Goal: Task Accomplishment & Management: Manage account settings

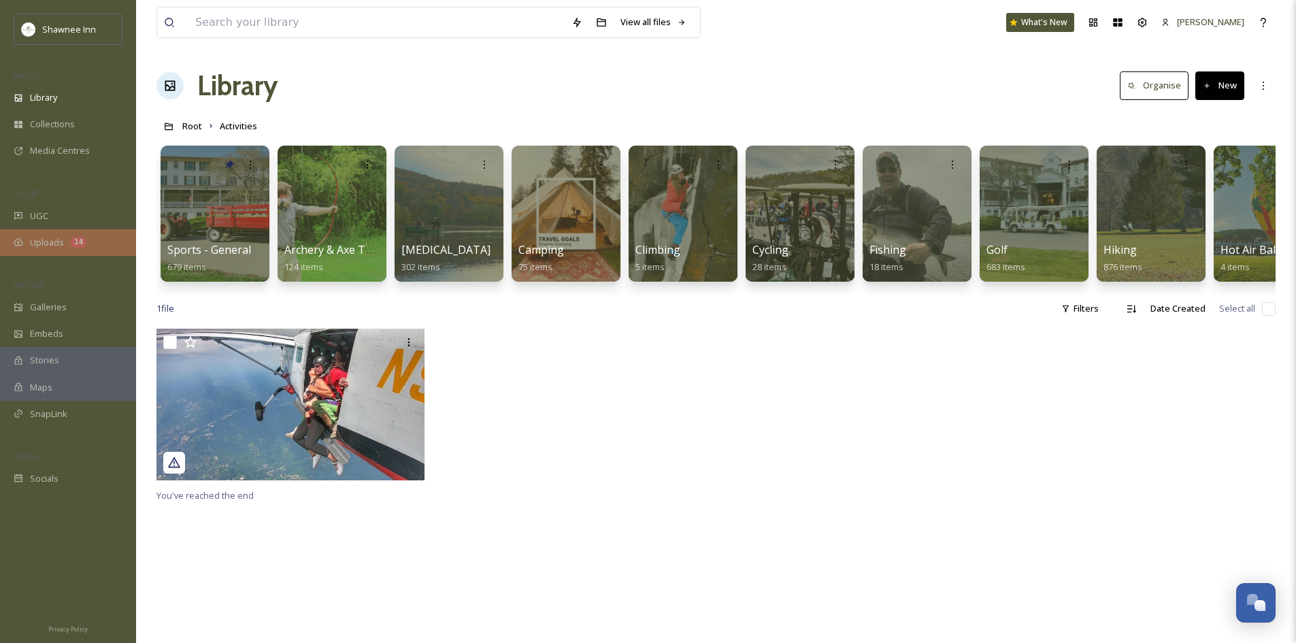
click at [79, 243] on div "14" at bounding box center [79, 242] width 16 height 11
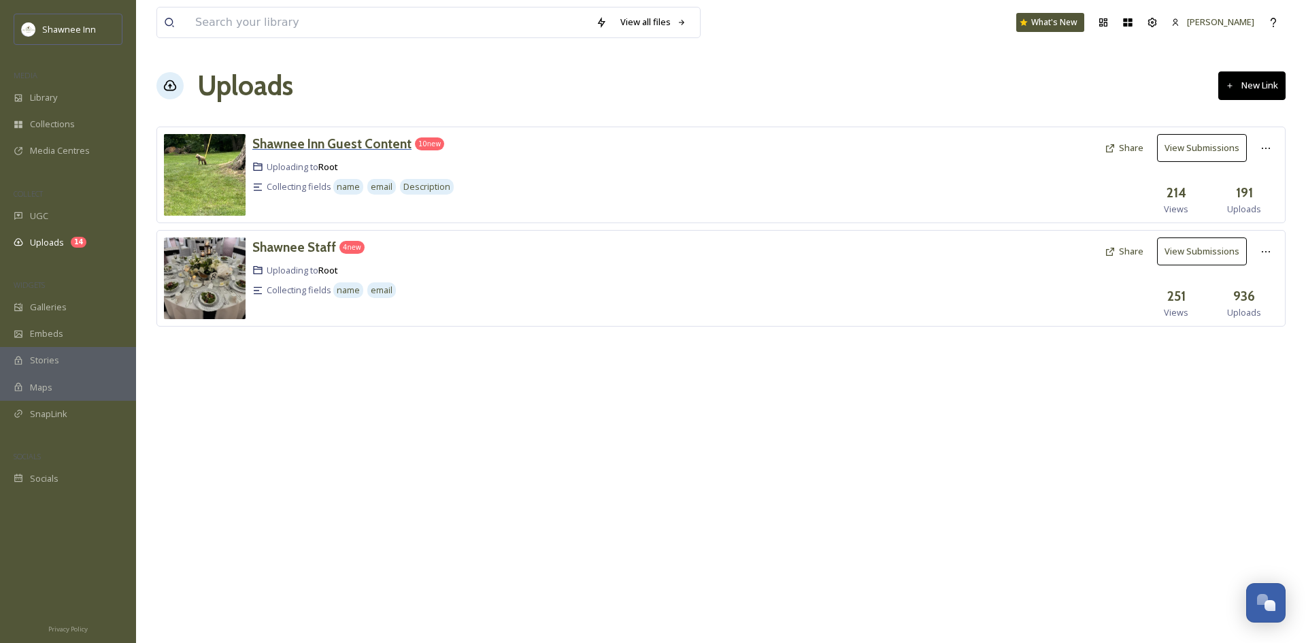
click at [359, 148] on h3 "Shawnee Inn Guest Content" at bounding box center [331, 143] width 159 height 16
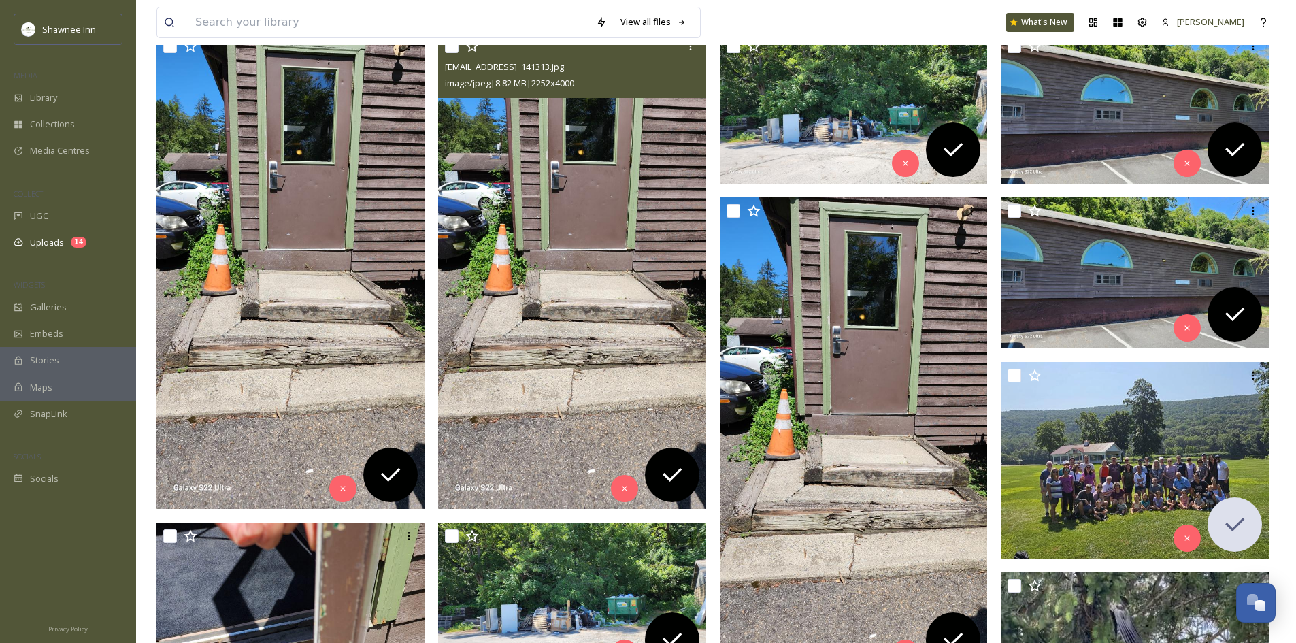
scroll to position [272, 0]
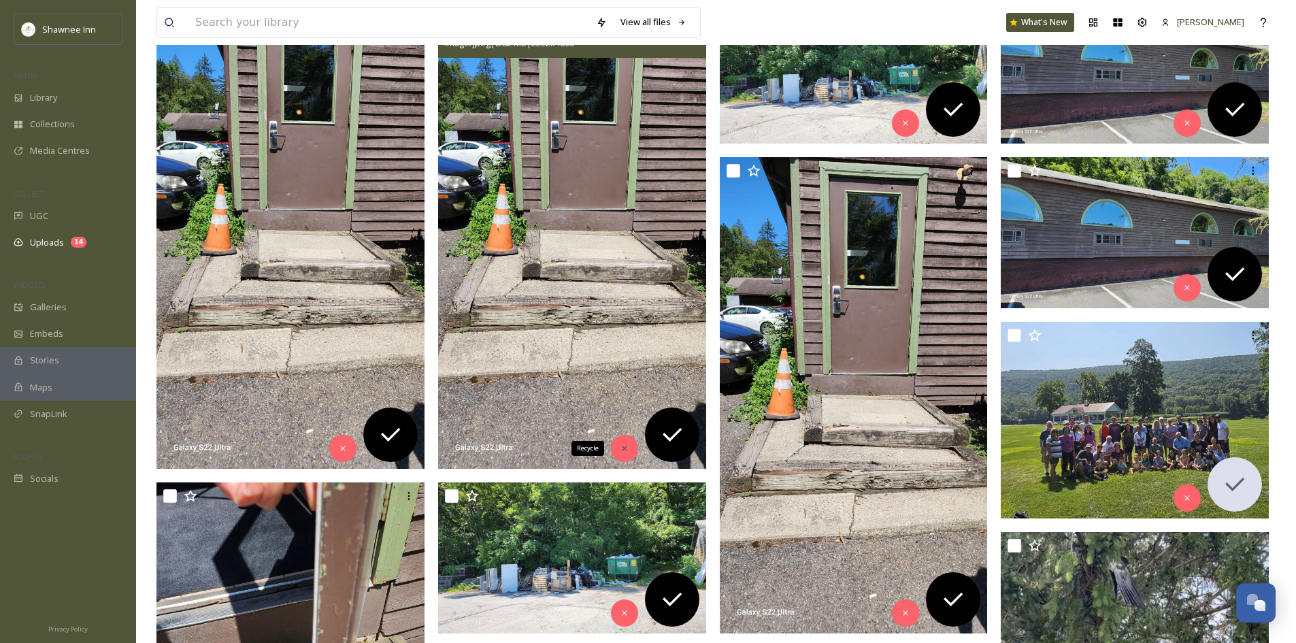
click at [628, 437] on div "Recycle" at bounding box center [624, 448] width 27 height 27
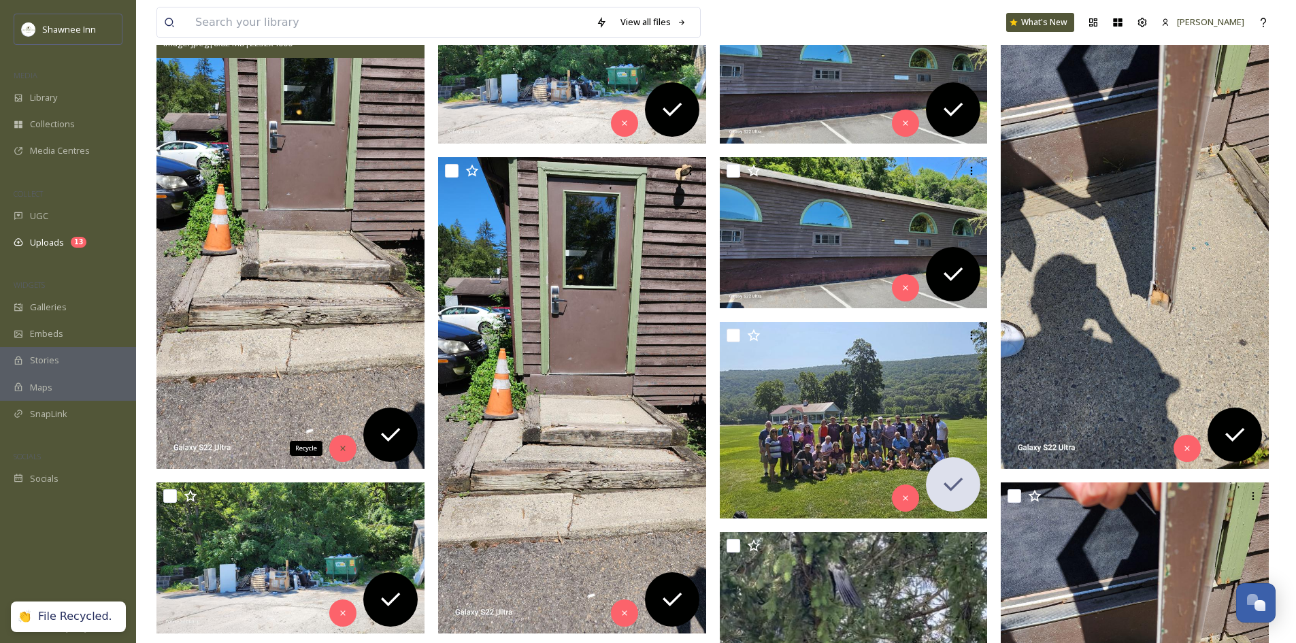
click at [339, 448] on icon at bounding box center [343, 448] width 10 height 10
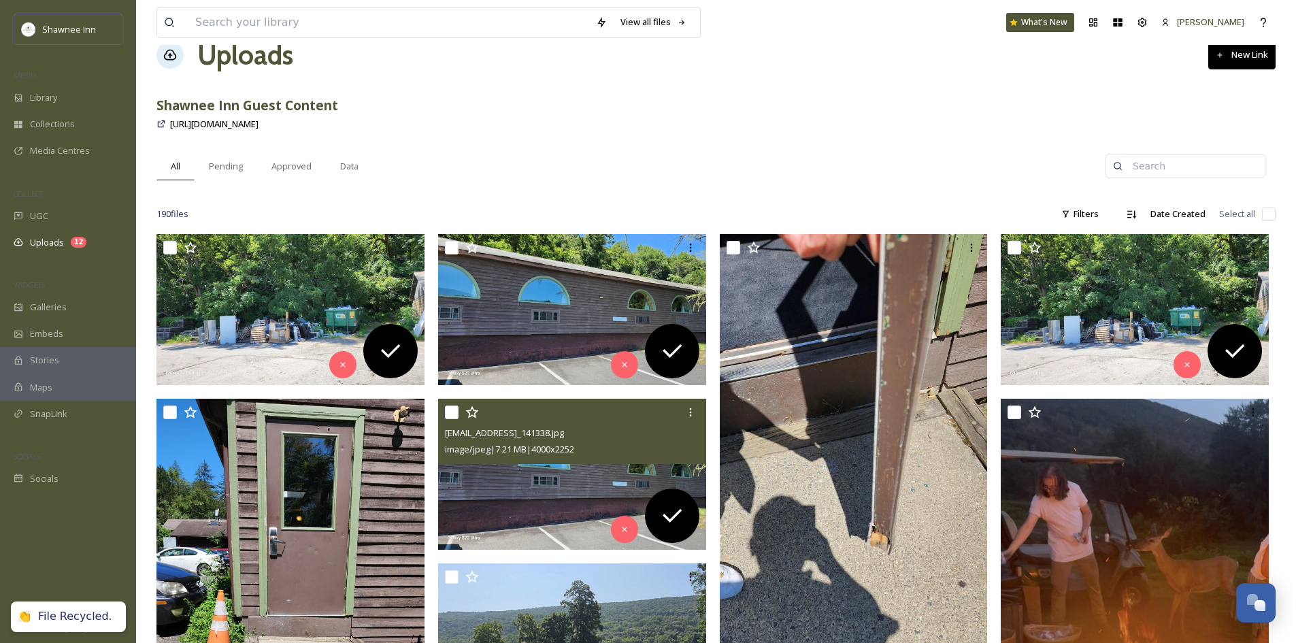
scroll to position [0, 0]
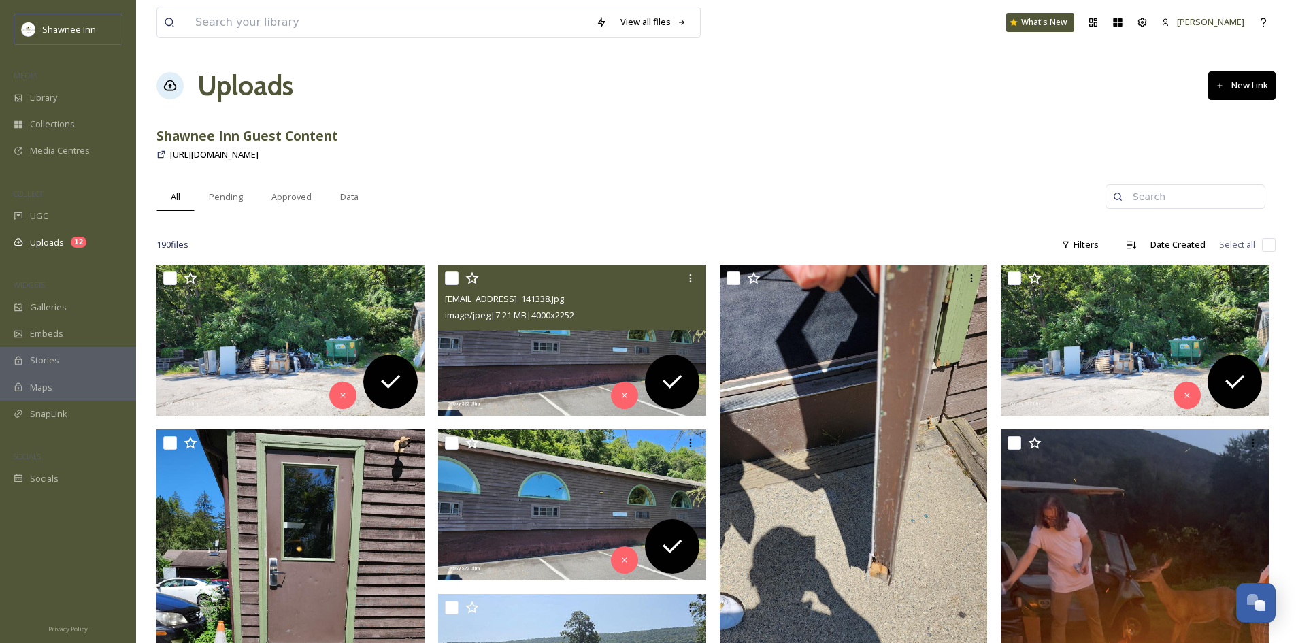
click at [542, 341] on img at bounding box center [572, 340] width 268 height 151
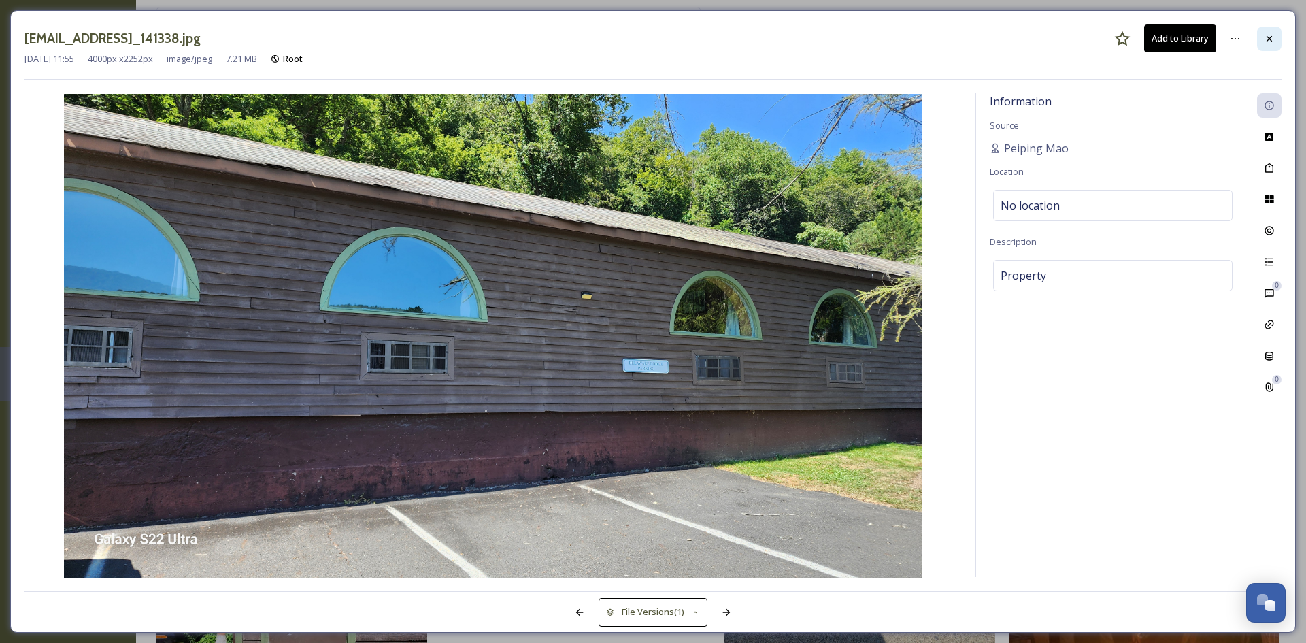
click at [1270, 38] on icon at bounding box center [1268, 37] width 5 height 5
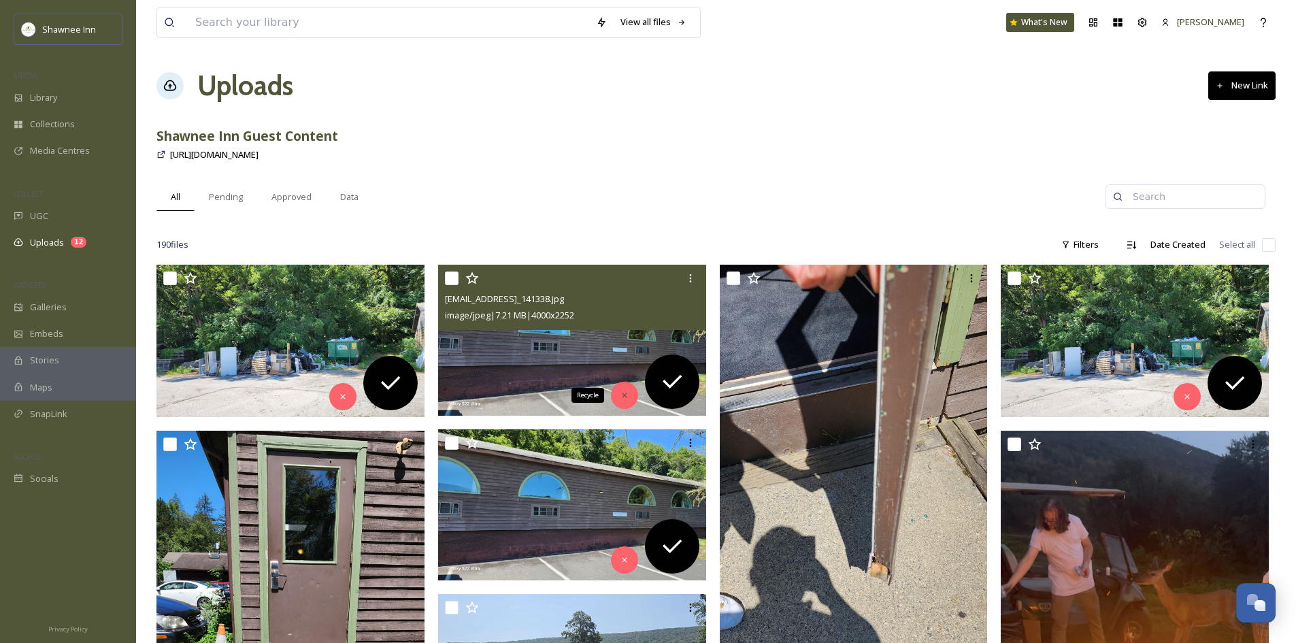
click at [617, 399] on div "Recycle" at bounding box center [624, 395] width 27 height 27
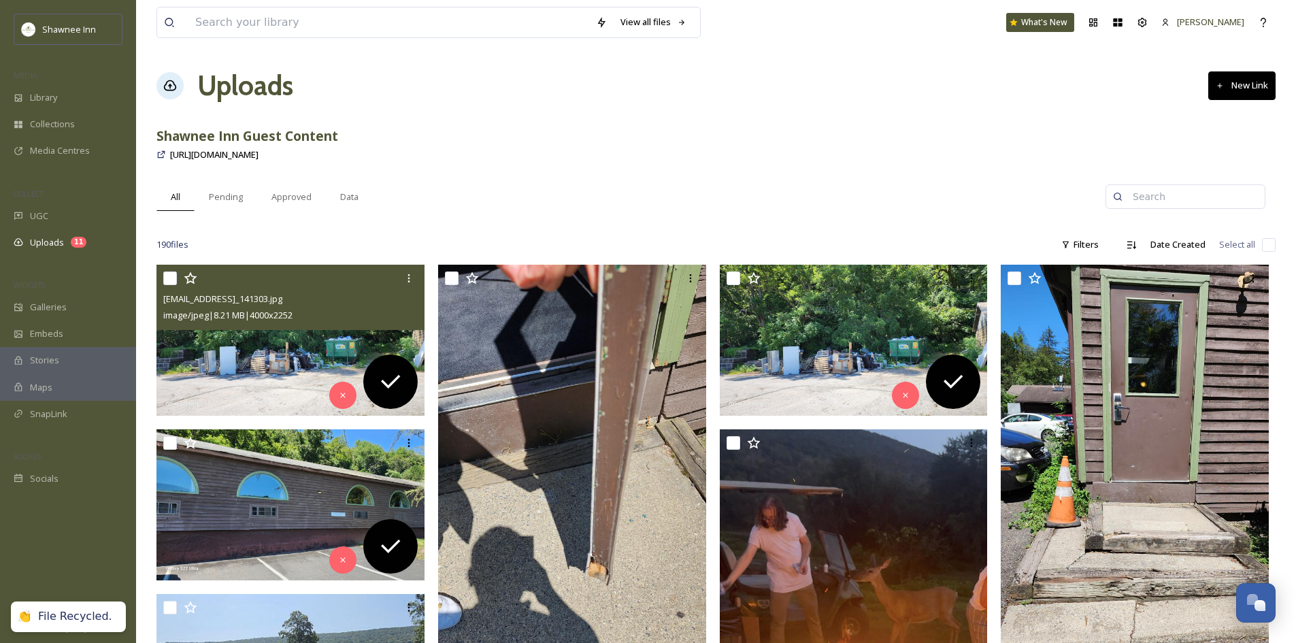
click at [327, 365] on img at bounding box center [290, 340] width 268 height 151
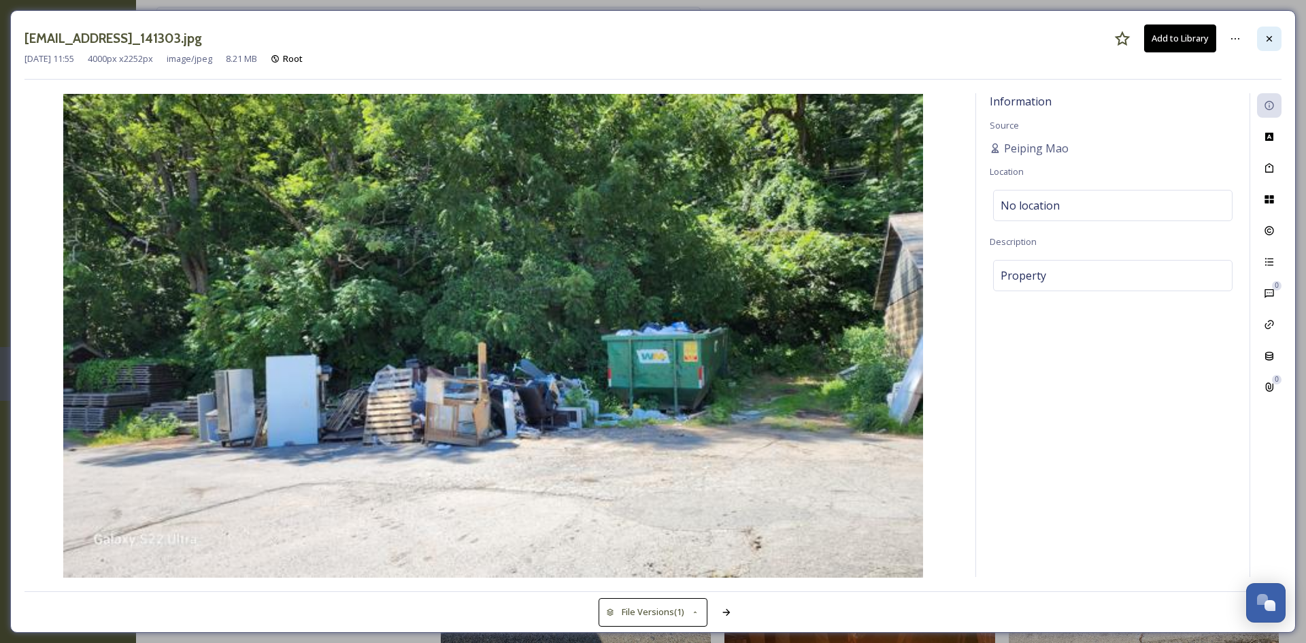
click at [1279, 46] on div at bounding box center [1269, 39] width 24 height 24
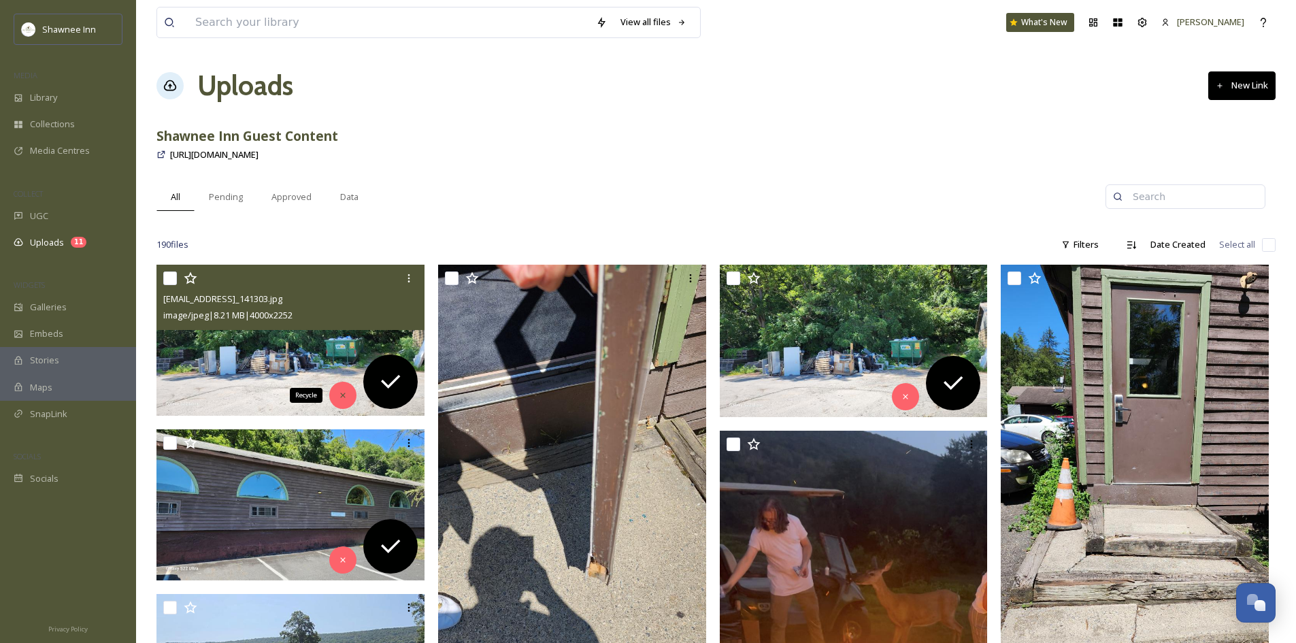
click at [333, 392] on div "Recycle" at bounding box center [342, 395] width 27 height 27
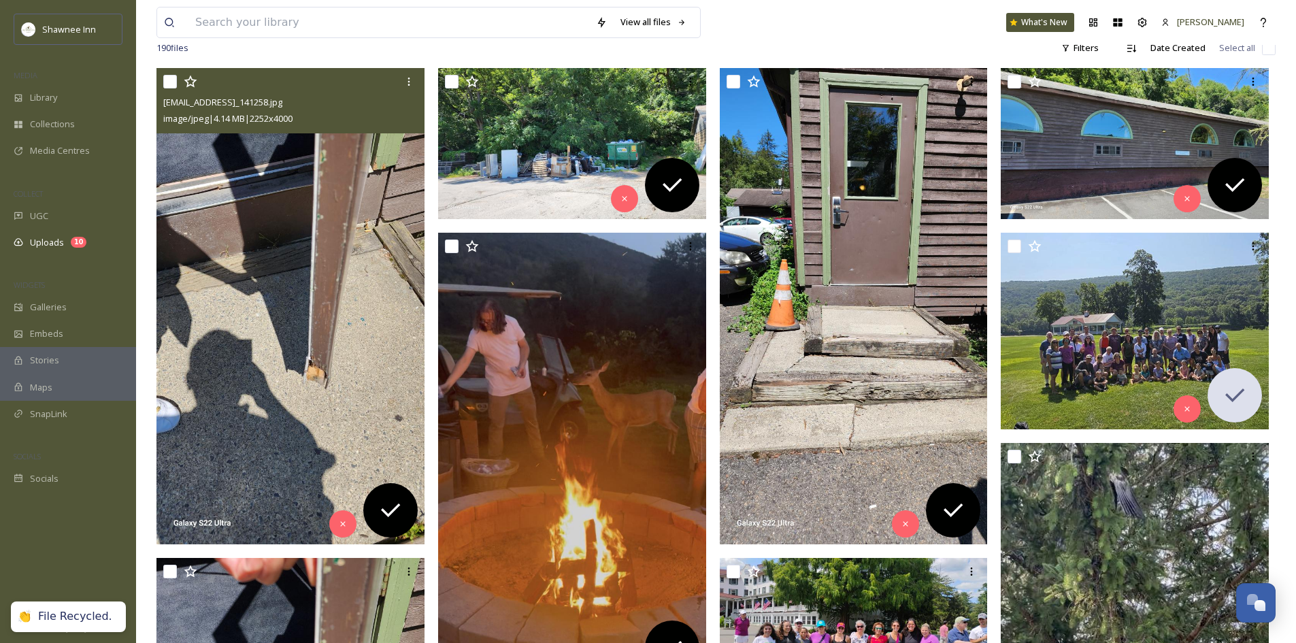
scroll to position [204, 0]
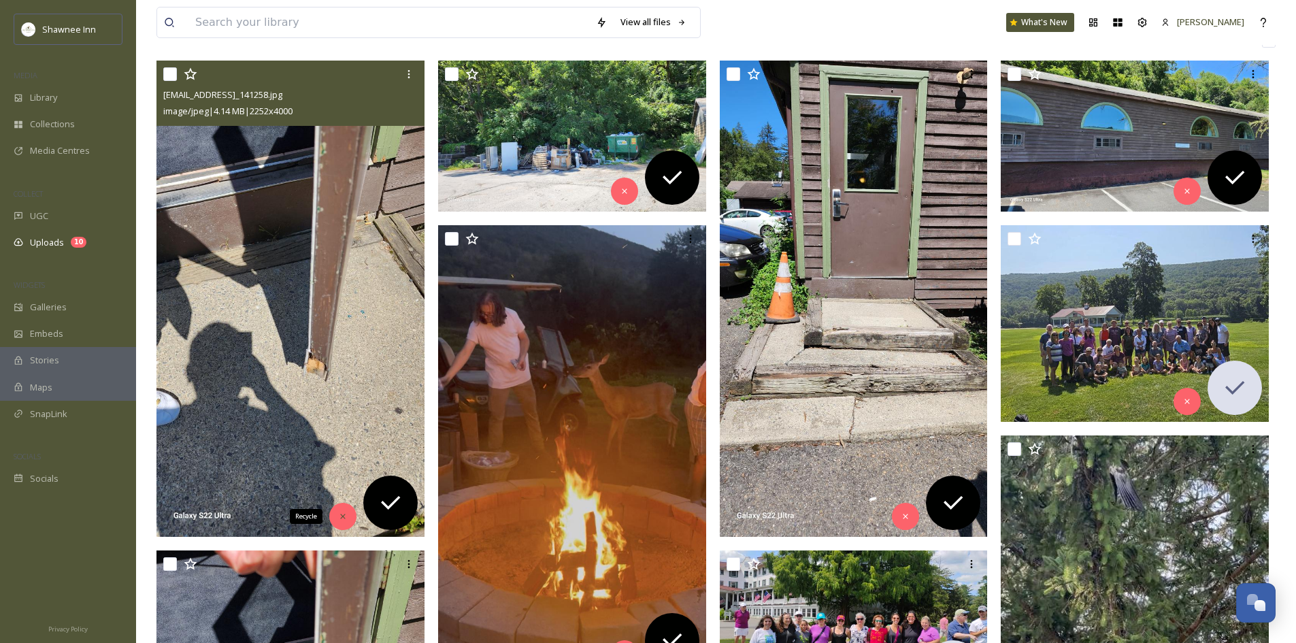
click at [339, 520] on icon at bounding box center [343, 516] width 10 height 10
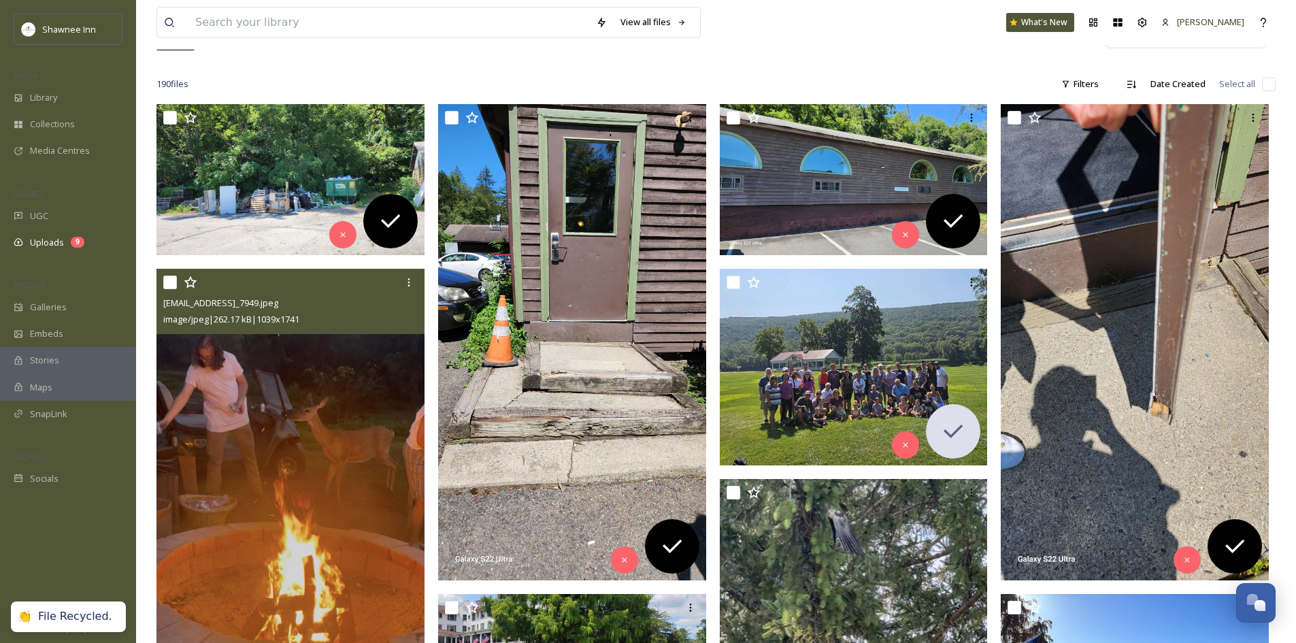
scroll to position [136, 0]
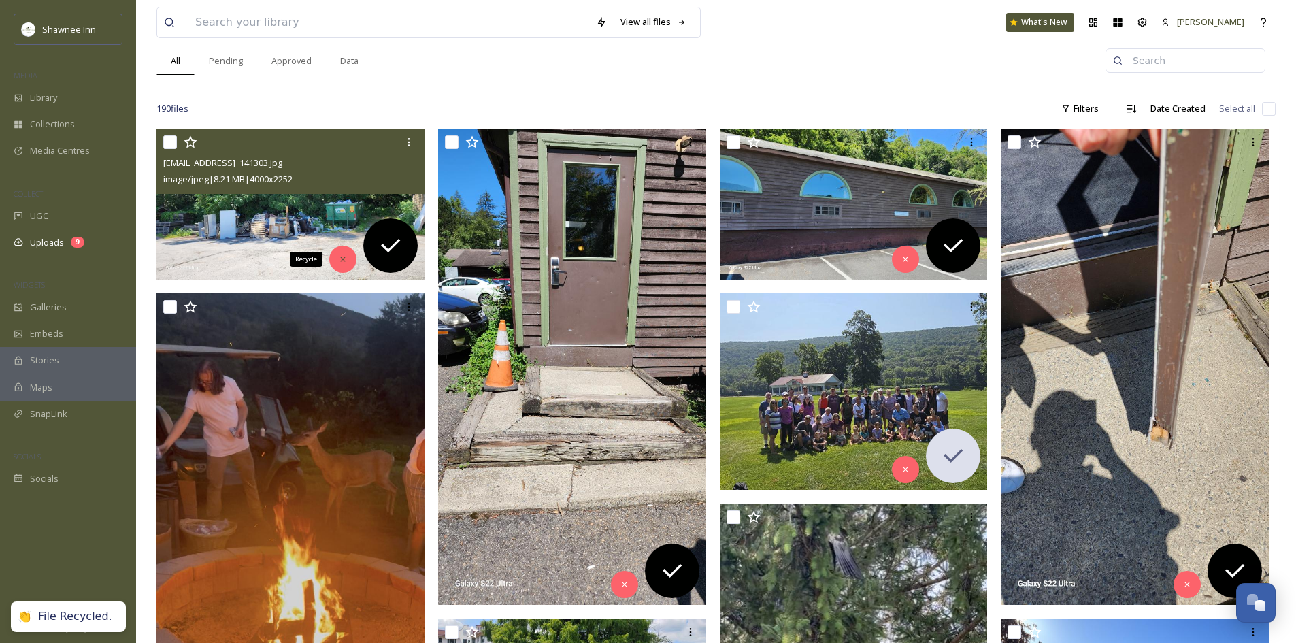
click at [339, 268] on div "Recycle" at bounding box center [342, 259] width 27 height 27
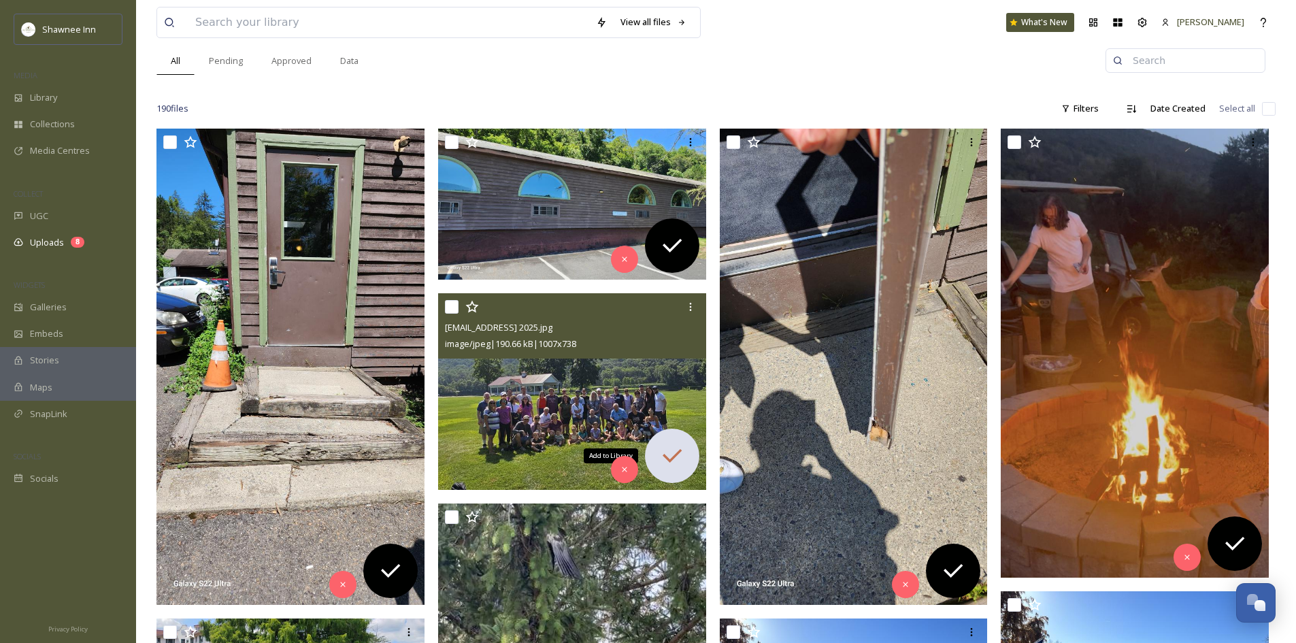
click at [669, 454] on icon at bounding box center [671, 455] width 27 height 27
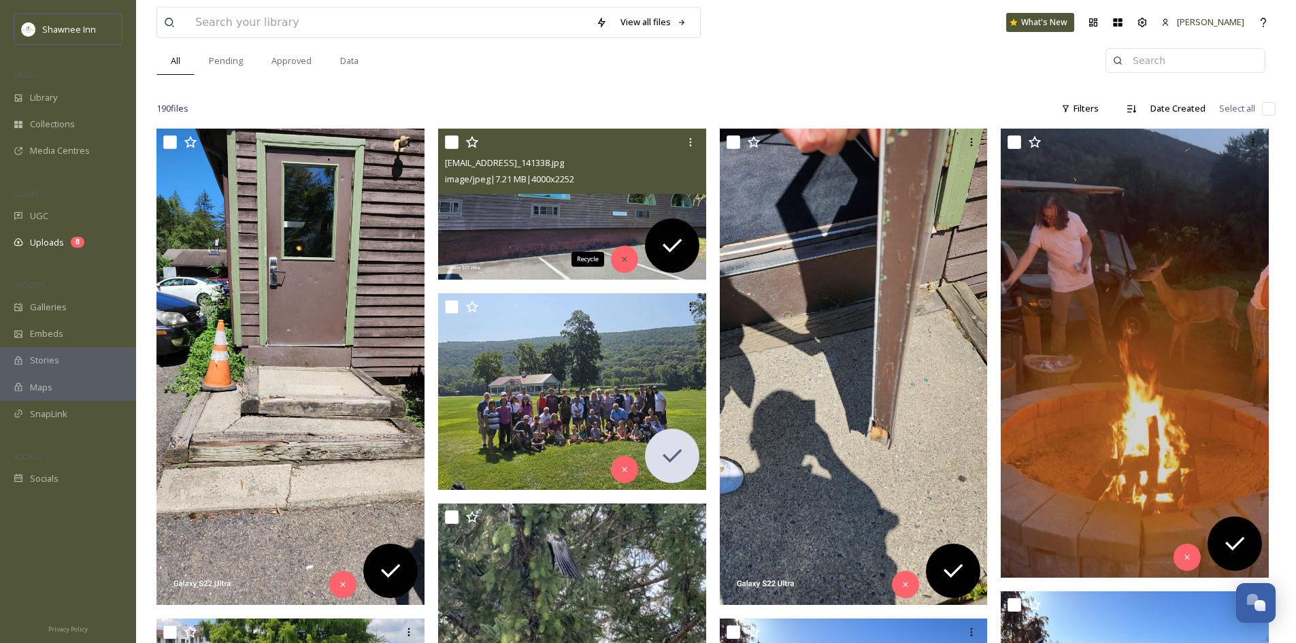
click at [612, 262] on div "Recycle" at bounding box center [624, 259] width 27 height 27
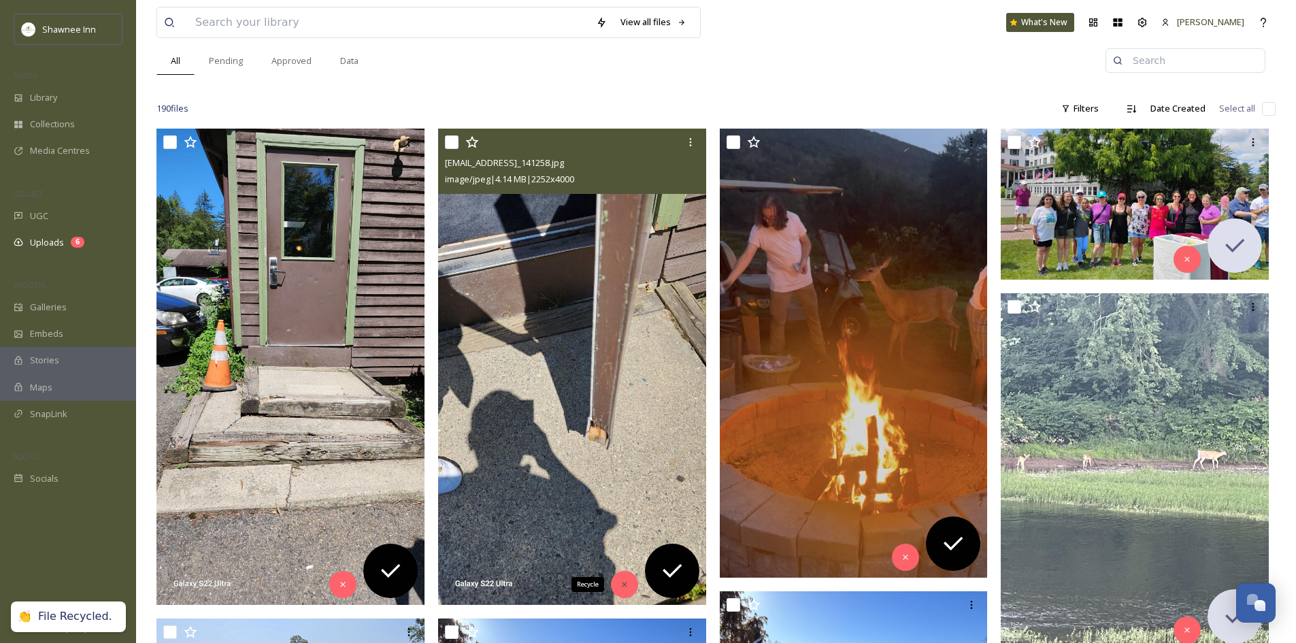
click at [615, 590] on div "Recycle" at bounding box center [624, 584] width 27 height 27
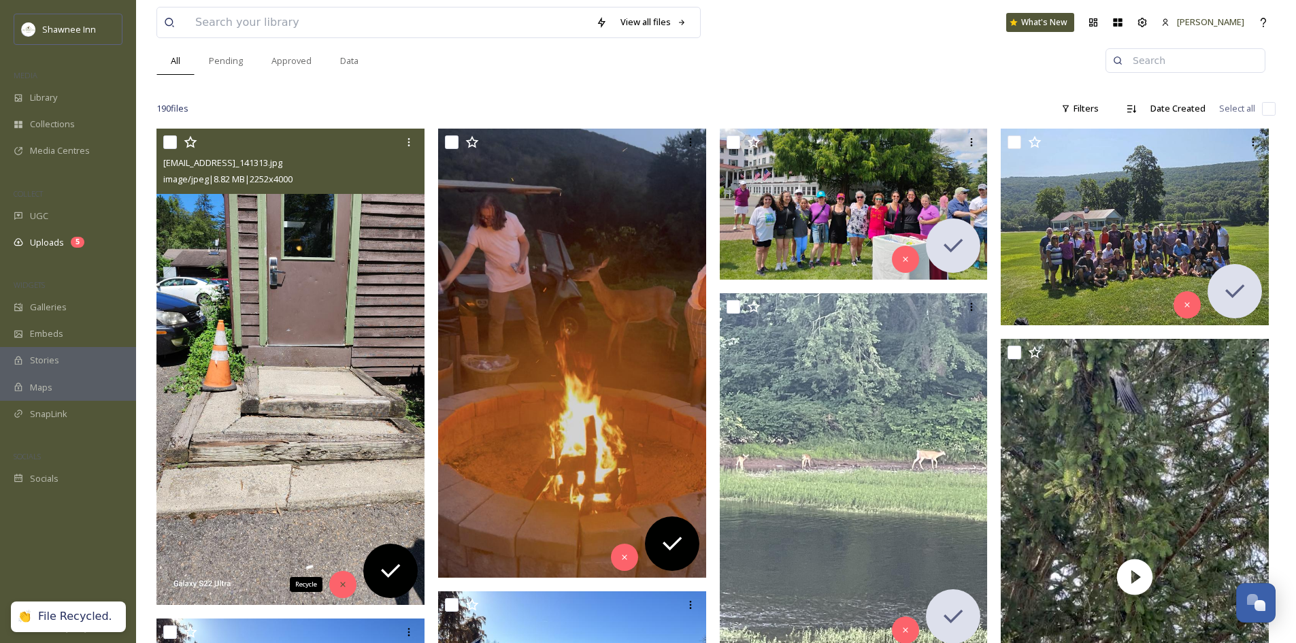
click at [348, 575] on div "Recycle" at bounding box center [342, 584] width 27 height 27
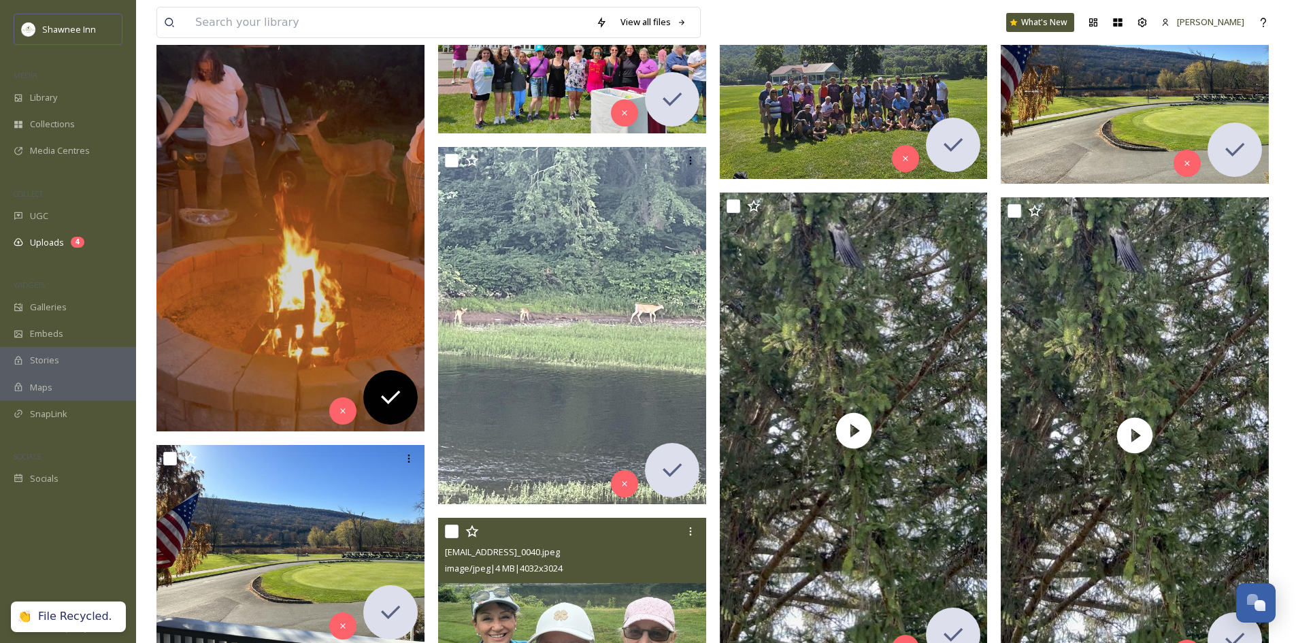
scroll to position [68, 0]
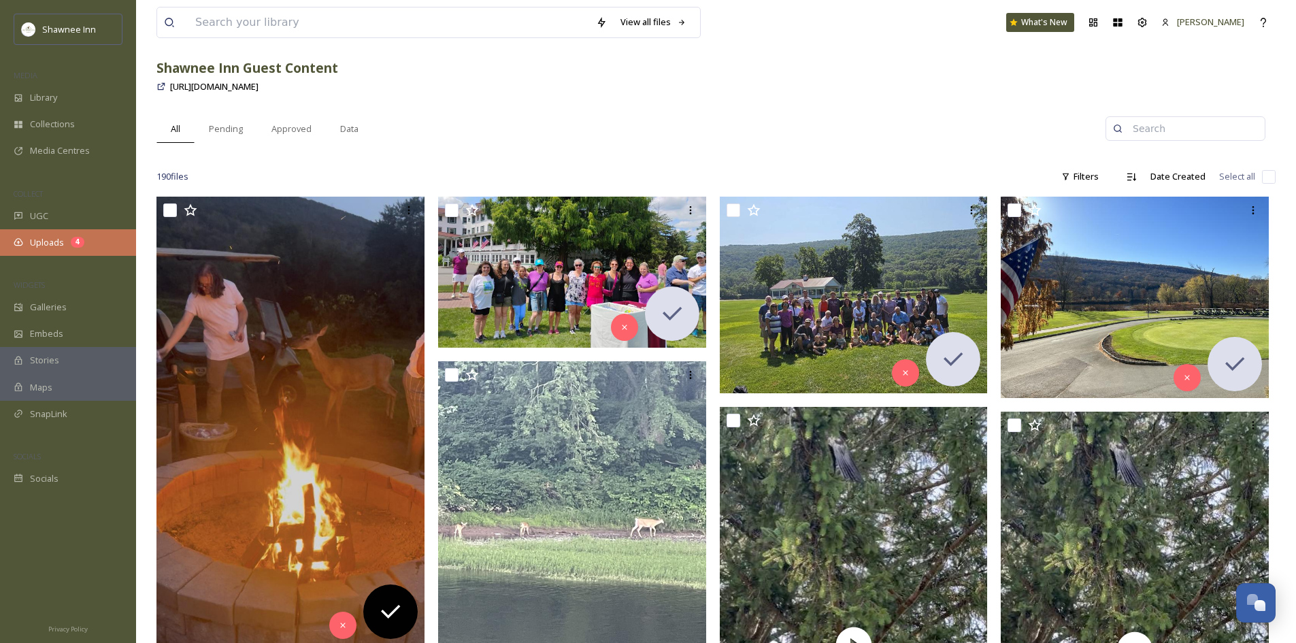
click at [69, 233] on div "Uploads 4" at bounding box center [68, 242] width 136 height 27
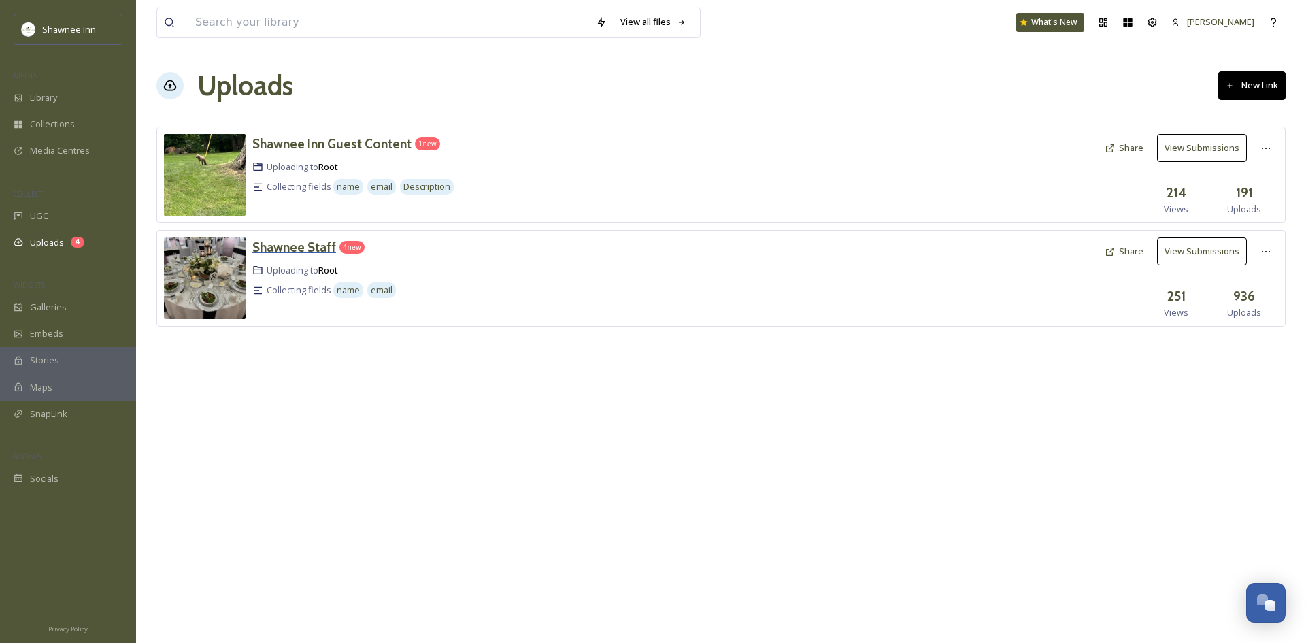
click at [273, 246] on h3 "Shawnee Staff" at bounding box center [294, 247] width 84 height 16
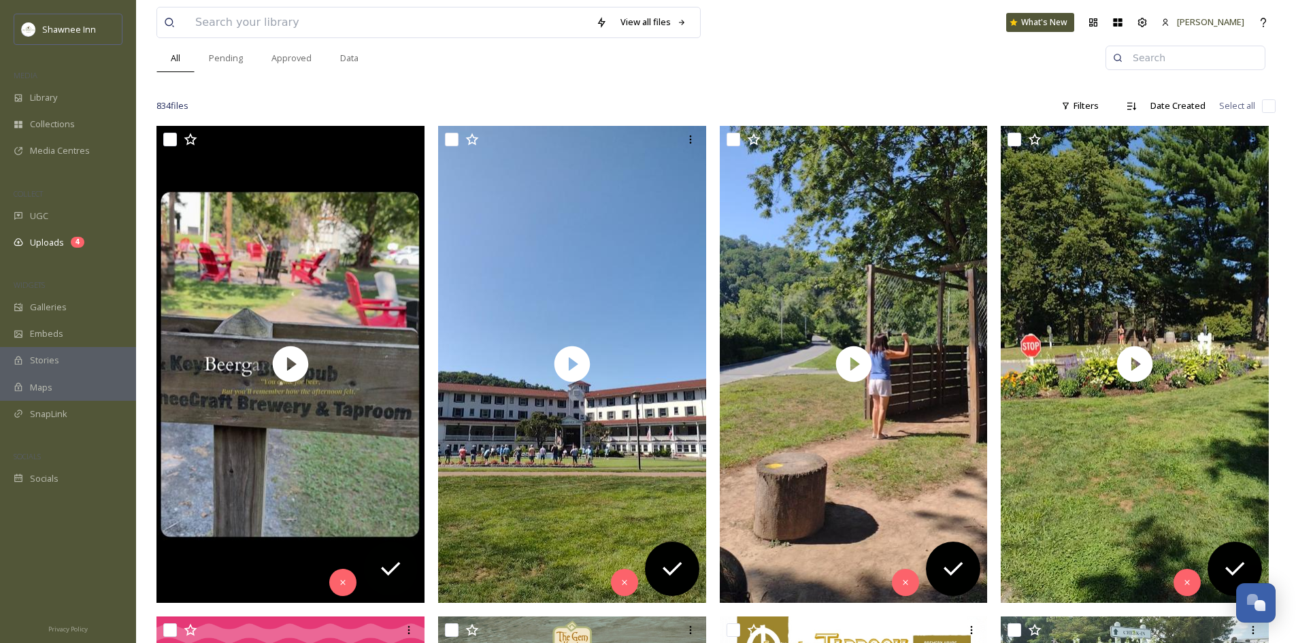
scroll to position [340, 0]
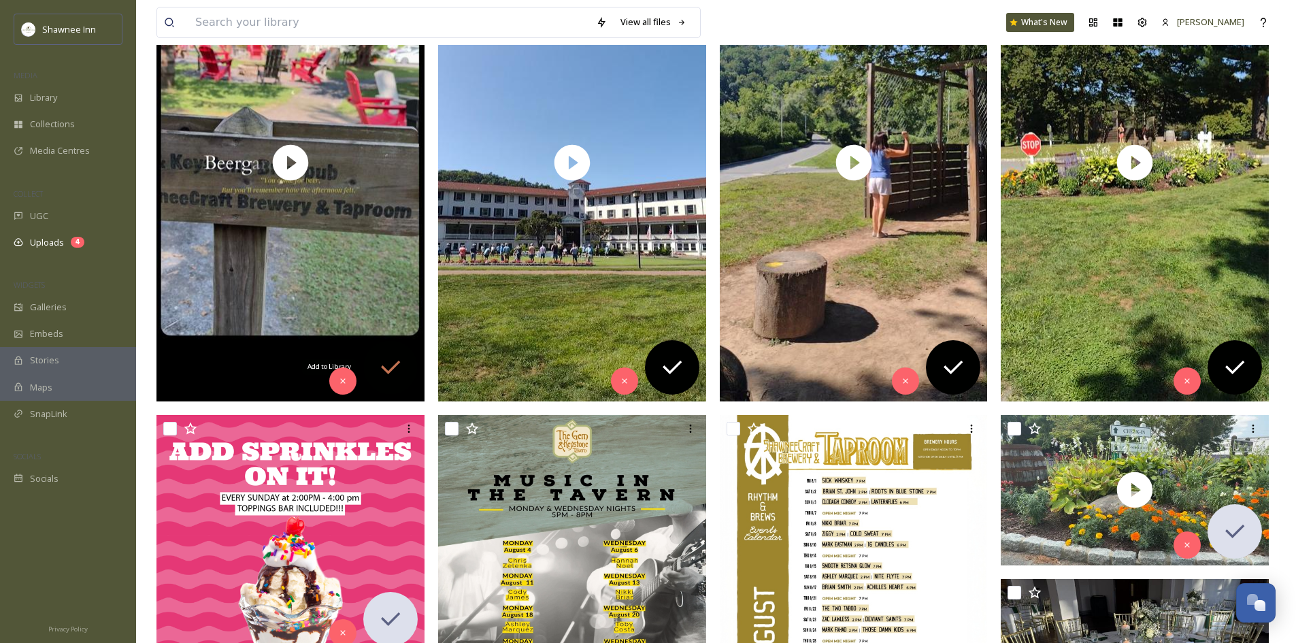
click at [390, 364] on icon at bounding box center [390, 367] width 27 height 27
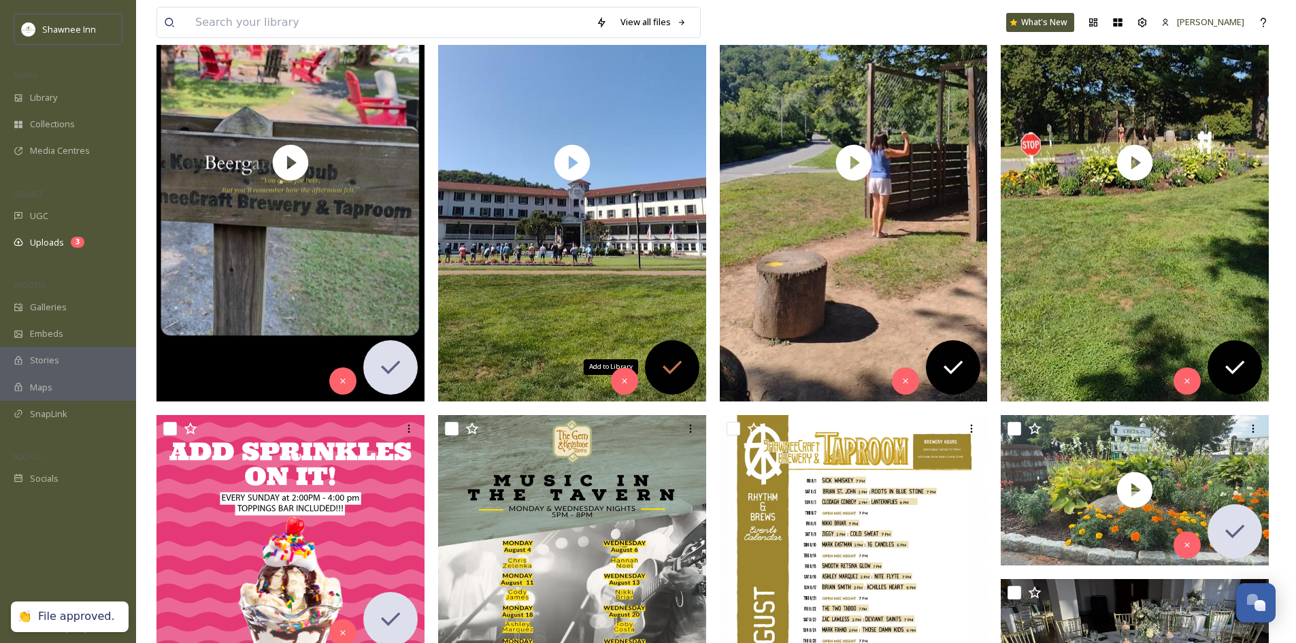
click at [670, 364] on icon at bounding box center [671, 367] width 27 height 27
click at [970, 369] on div "Add to Library" at bounding box center [953, 367] width 54 height 54
click at [1236, 370] on icon at bounding box center [1234, 367] width 19 height 14
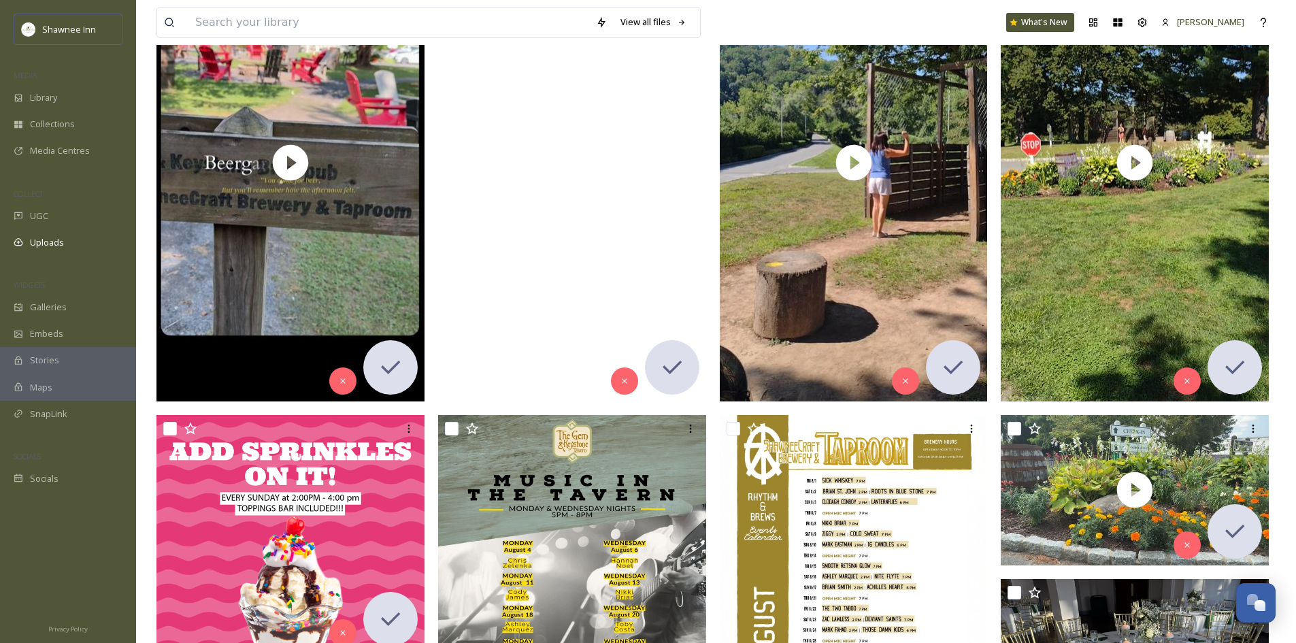
scroll to position [0, 0]
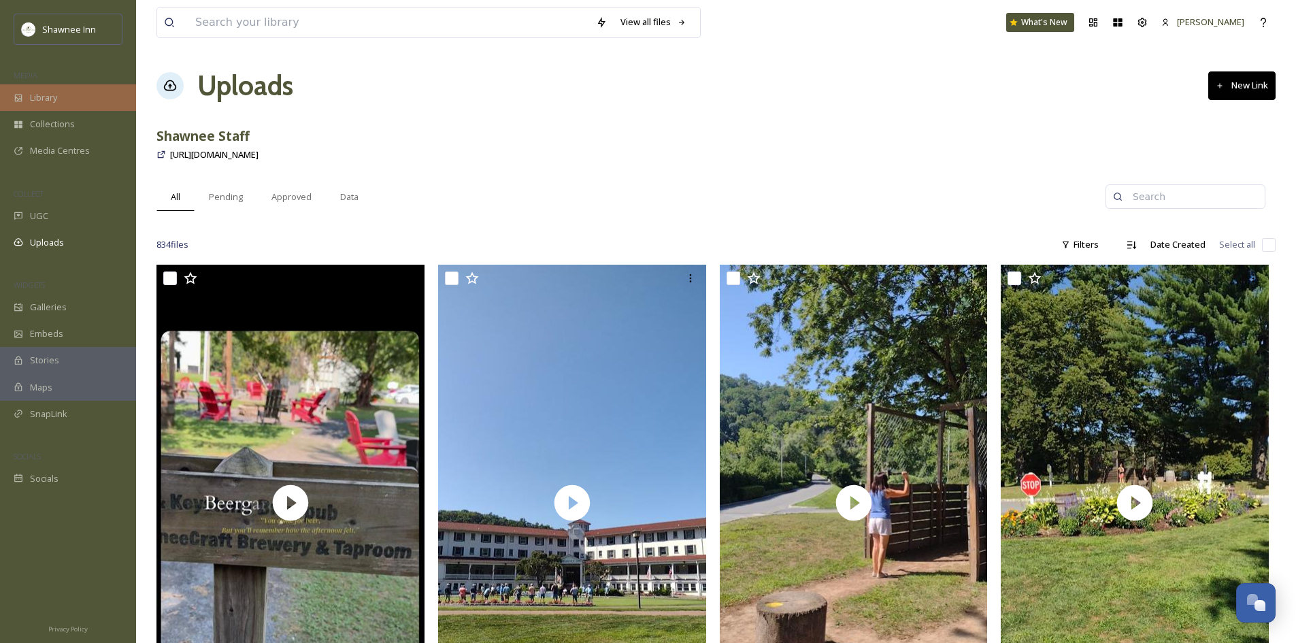
click at [91, 103] on div "Library" at bounding box center [68, 97] width 136 height 27
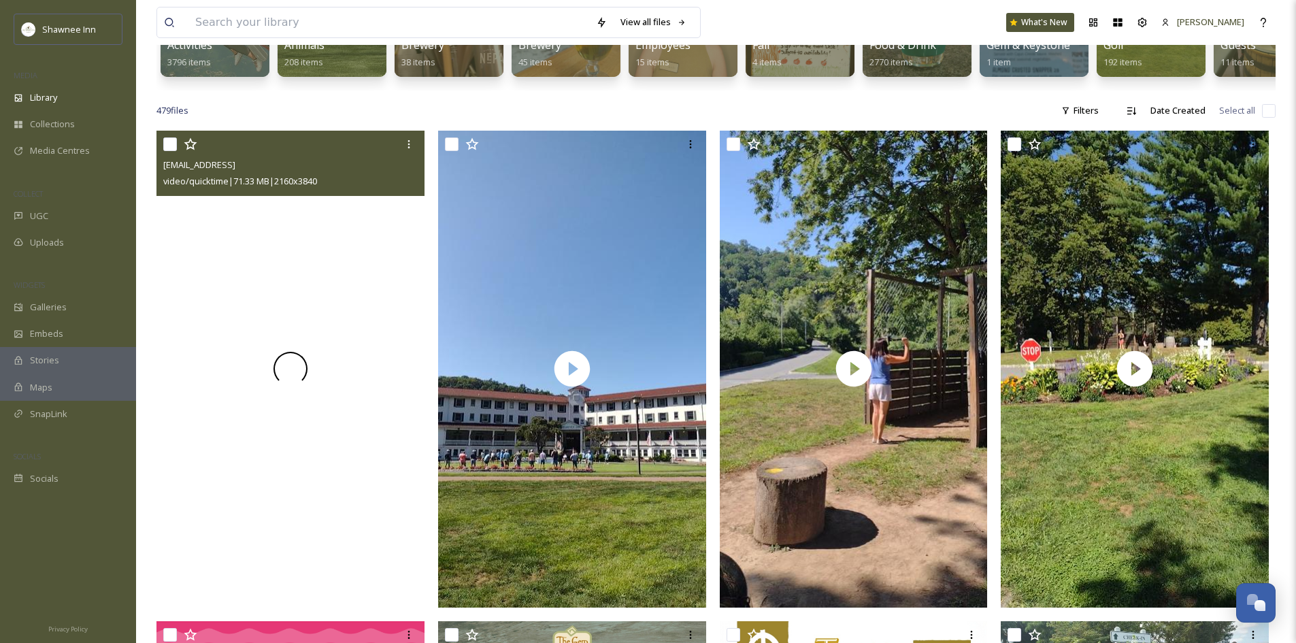
scroll to position [272, 0]
